Goal: Find contact information: Find contact information

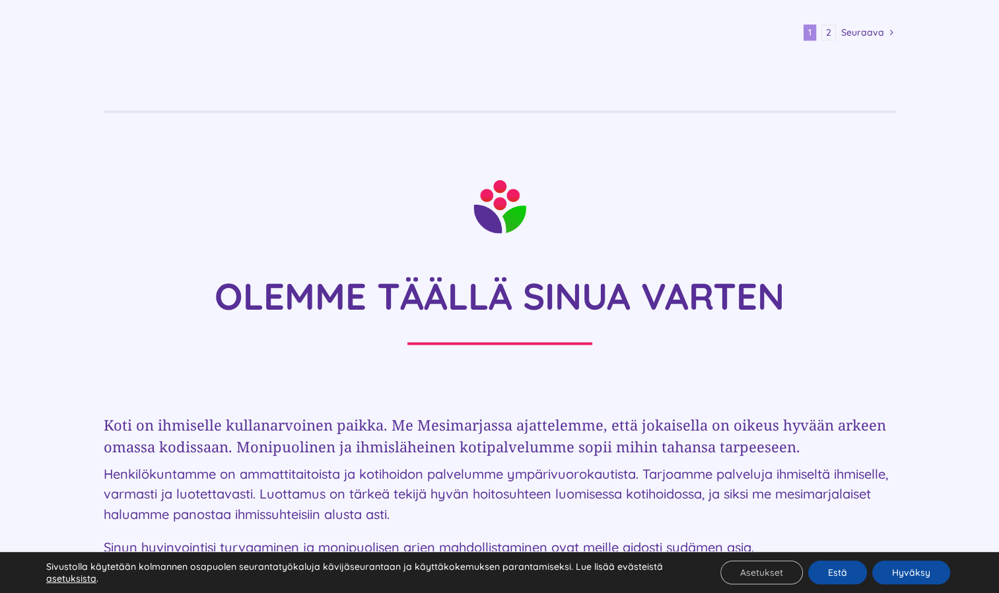
scroll to position [2310, 0]
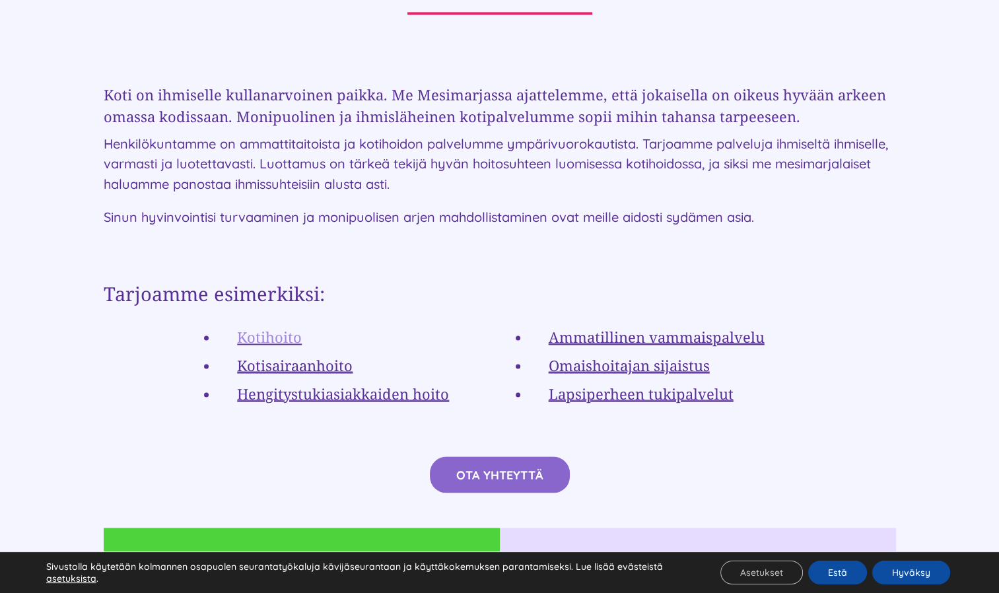
click at [287, 326] on link "Kotihoito" at bounding box center [269, 336] width 65 height 20
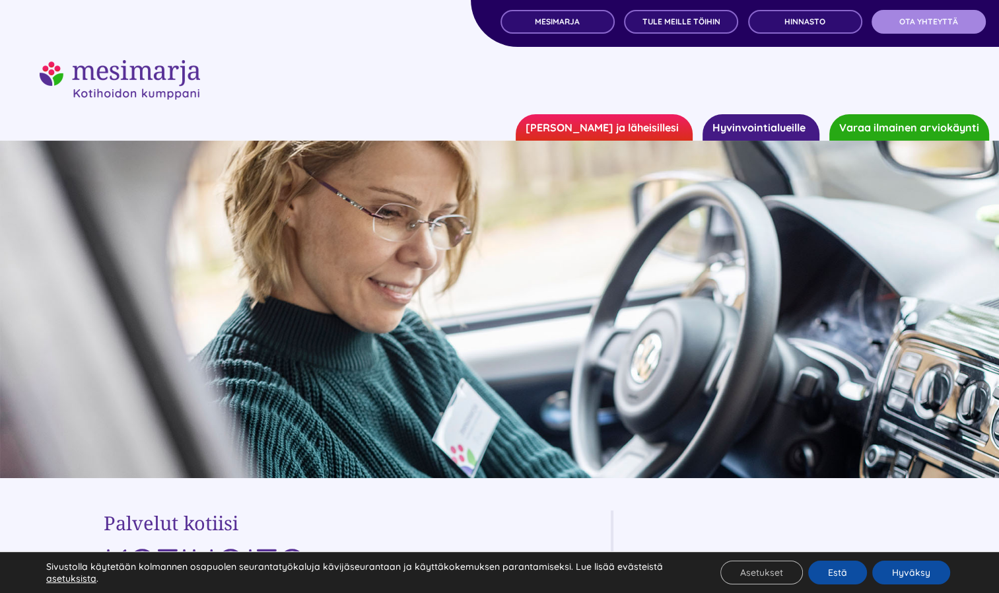
click at [932, 20] on span "OTA YHTEYTTÄ" at bounding box center [928, 21] width 59 height 9
click at [552, 18] on span "MESIMARJA" at bounding box center [557, 21] width 45 height 9
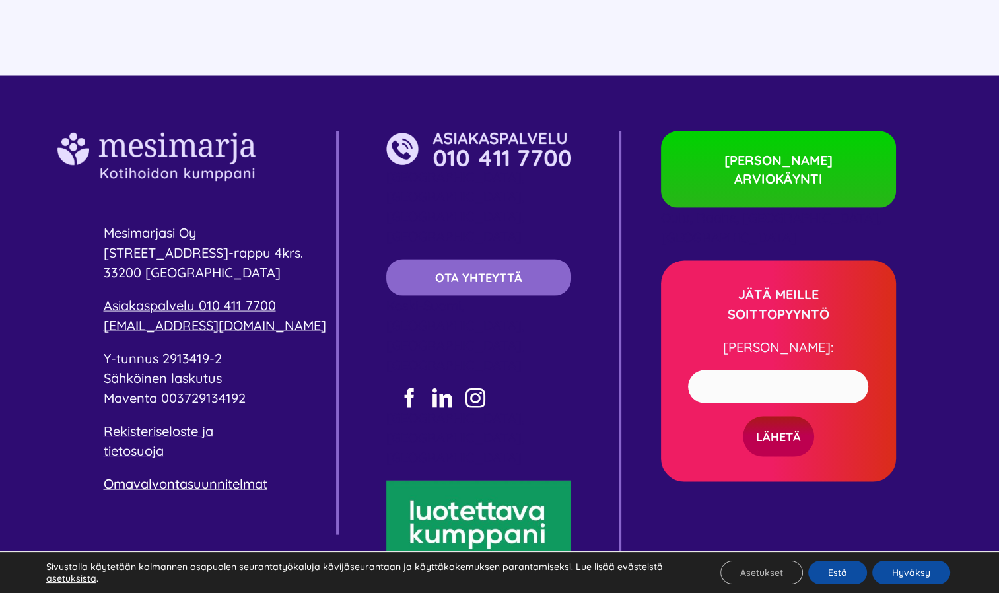
scroll to position [2562, 0]
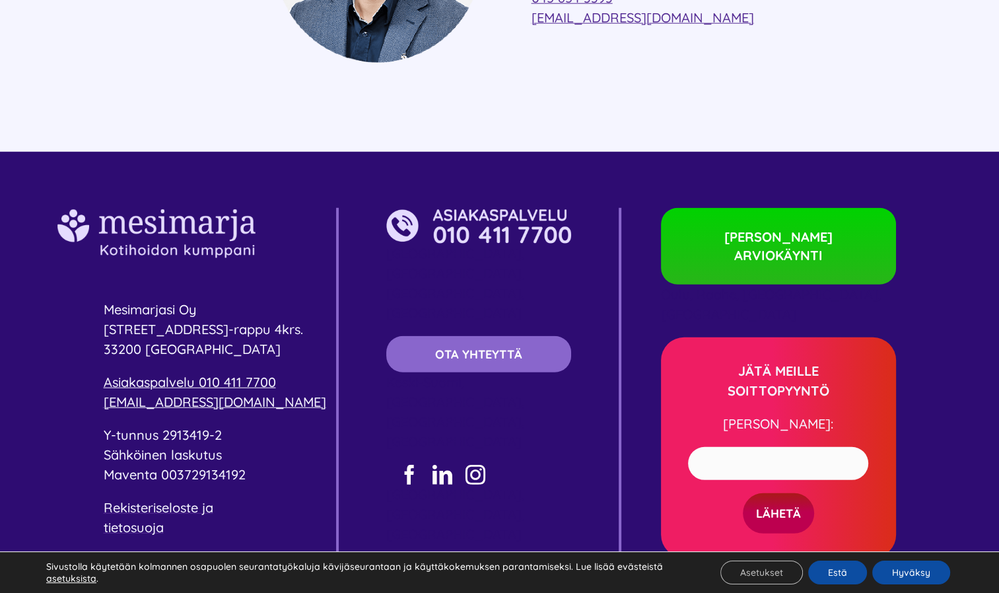
scroll to position [3523, 0]
